Goal: Task Accomplishment & Management: Use online tool/utility

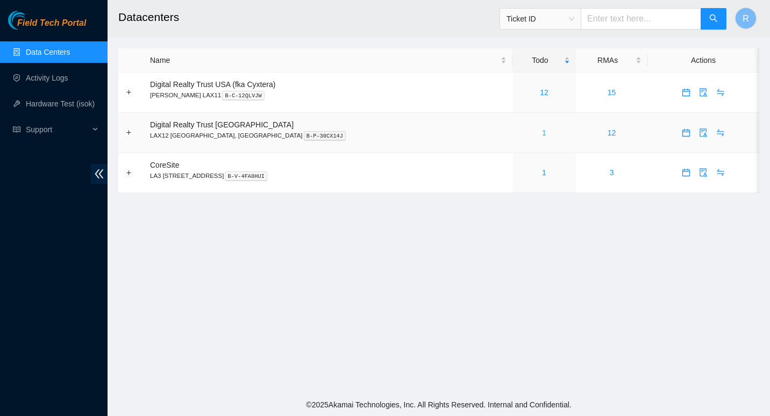
click at [542, 129] on link "1" at bounding box center [544, 133] width 4 height 9
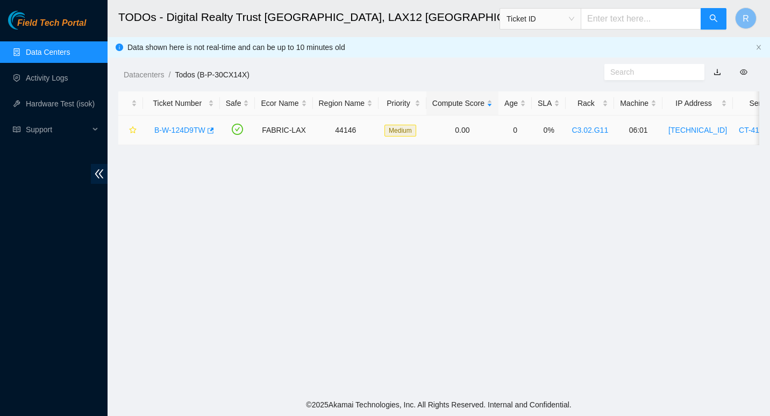
click at [162, 129] on link "B-W-124D9TW" at bounding box center [179, 130] width 51 height 9
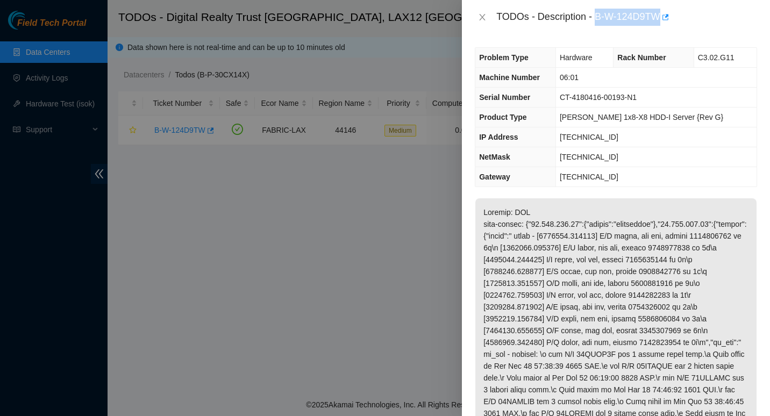
drag, startPoint x: 597, startPoint y: 16, endPoint x: 660, endPoint y: 24, distance: 63.5
click at [660, 24] on div "TODOs - Description - B-W-124D9TW" at bounding box center [627, 17] width 261 height 17
copy div "B-W-124D9TW"
